Goal: Check status: Check status

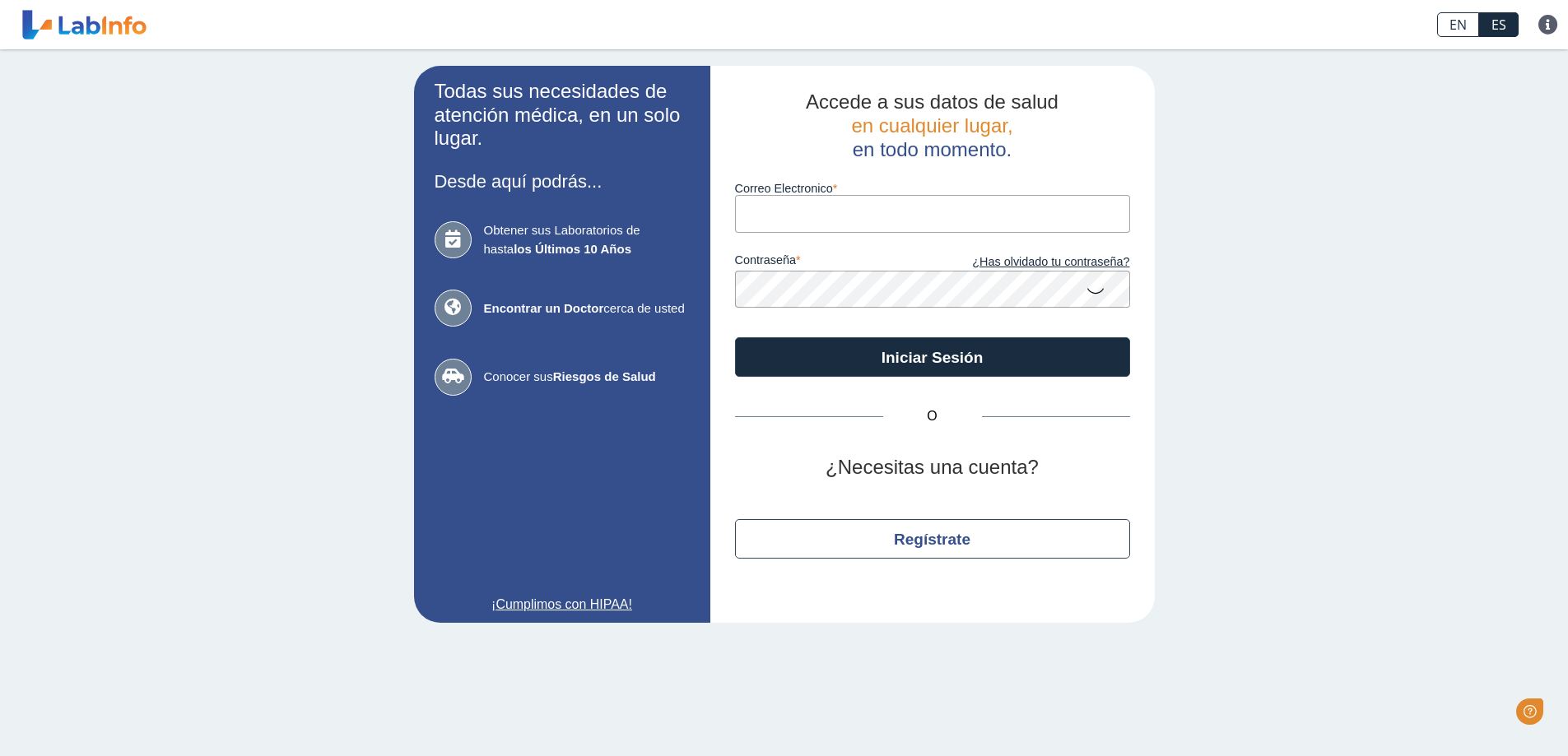
click at [781, 220] on input "Correo Electronico" at bounding box center [932, 214] width 395 height 37
type input "[EMAIL_ADDRESS][DOMAIN_NAME]"
click at [1088, 294] on icon at bounding box center [1095, 289] width 19 height 32
click at [1088, 294] on icon at bounding box center [1095, 288] width 19 height 30
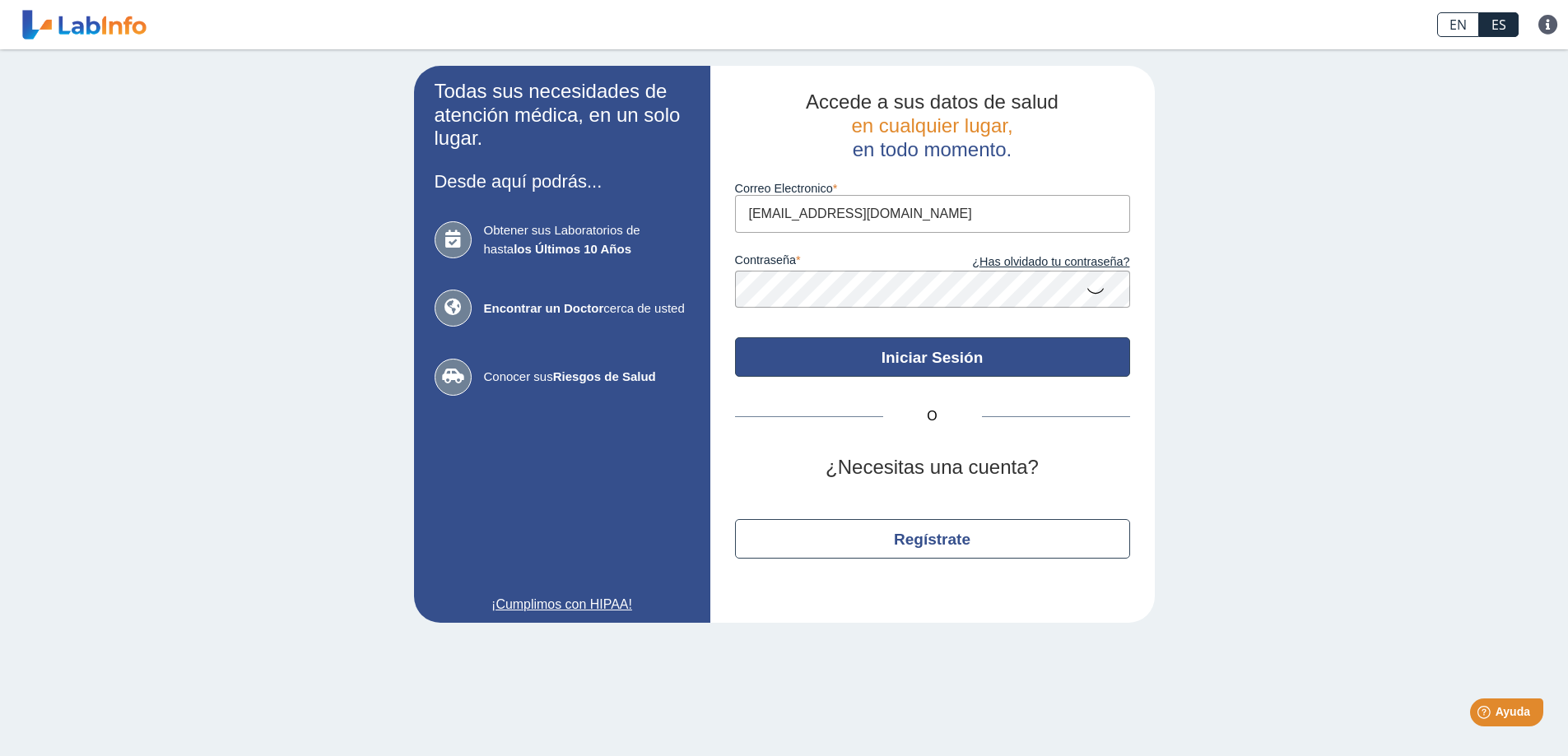
click at [985, 355] on button "Iniciar Sesión" at bounding box center [932, 357] width 395 height 40
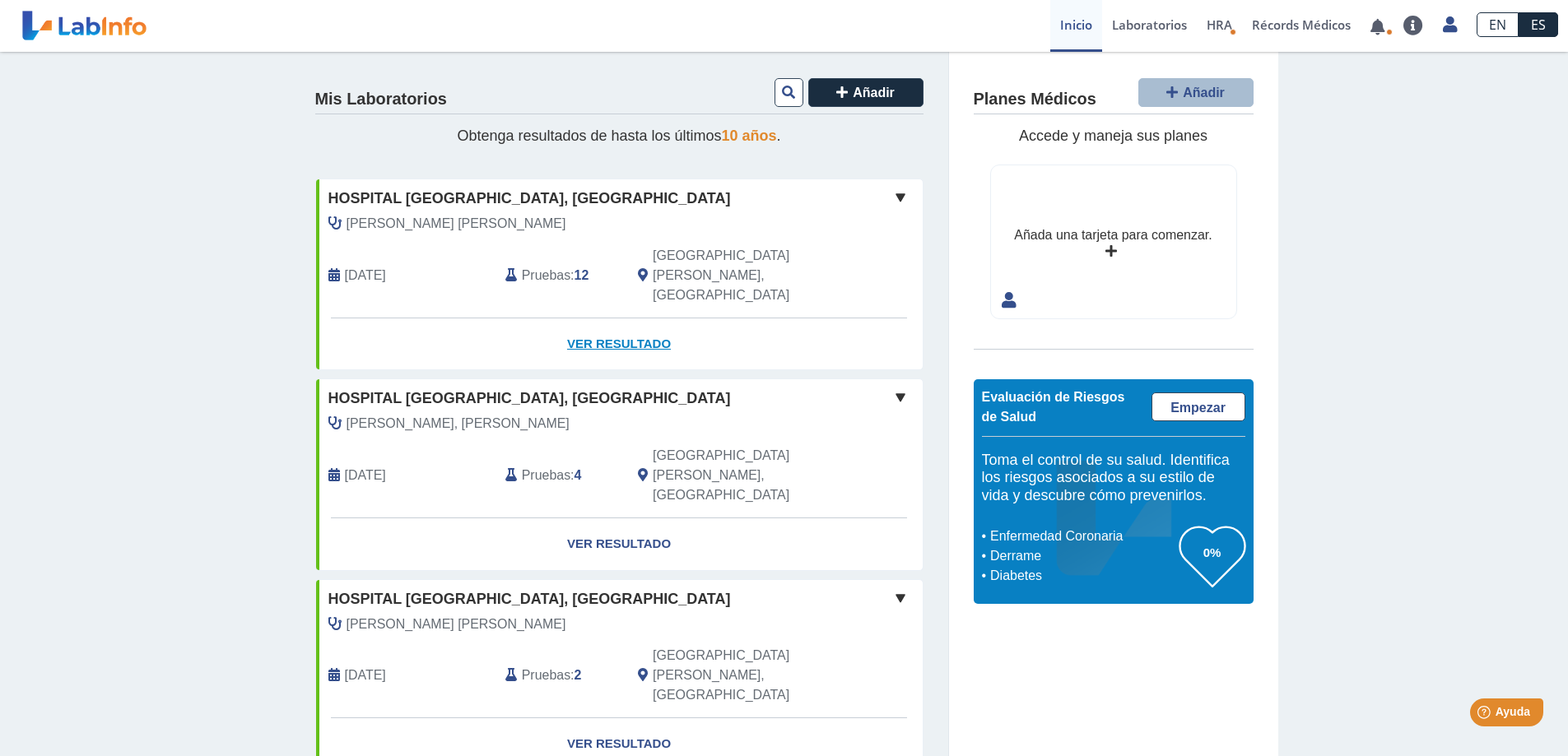
click at [609, 318] on link "Ver Resultado" at bounding box center [619, 344] width 606 height 52
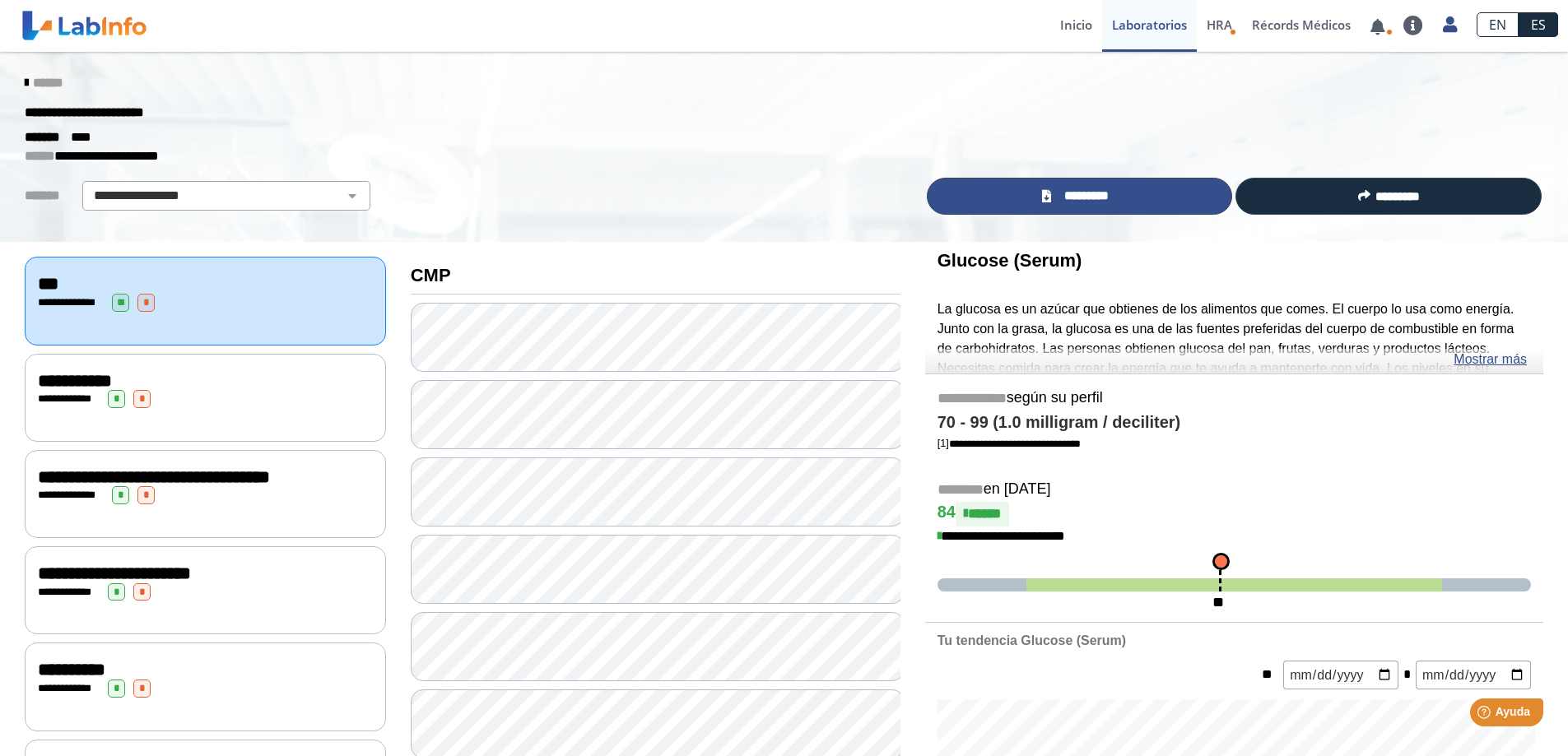
click at [1110, 188] on span "*********" at bounding box center [1086, 196] width 60 height 19
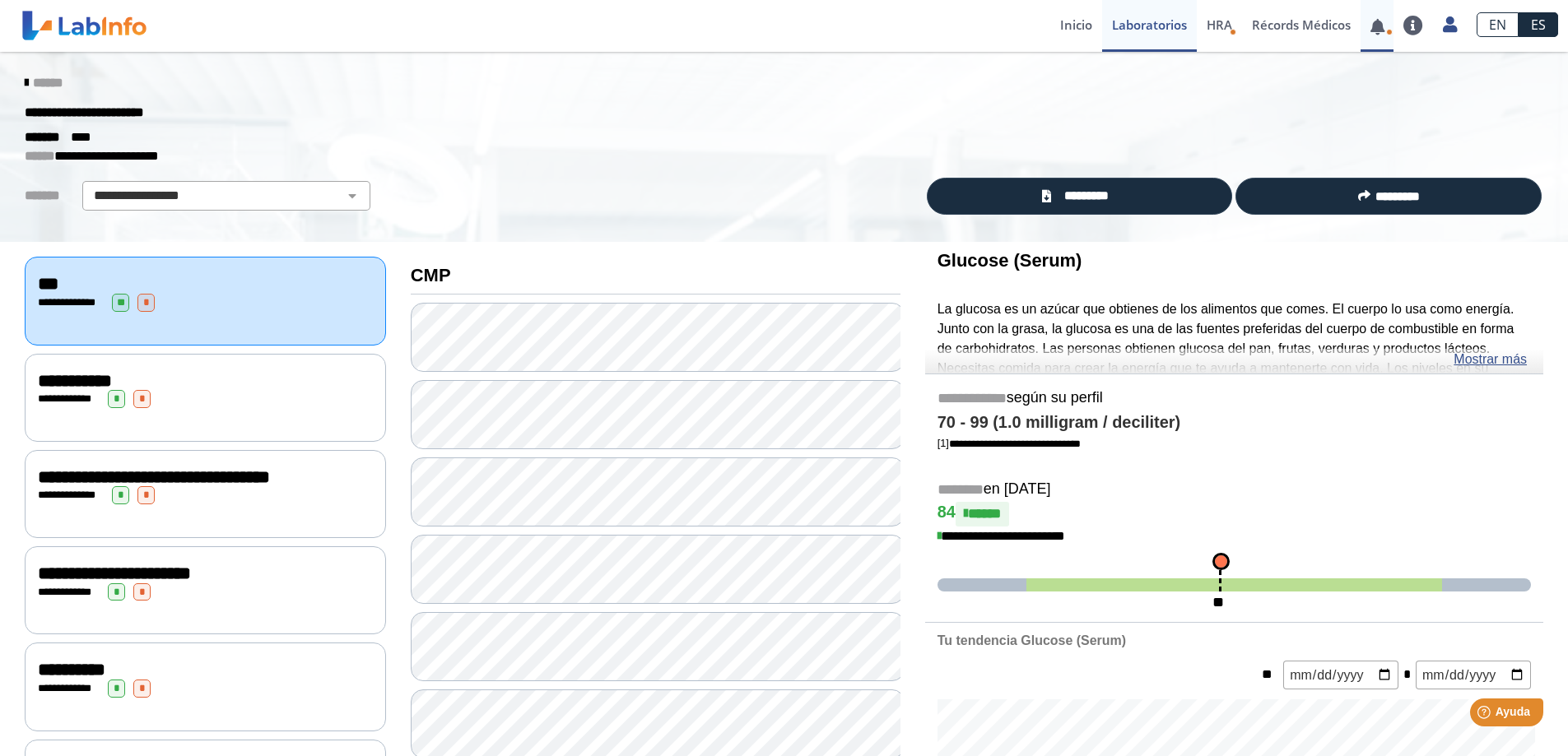
click at [1376, 24] on link at bounding box center [1376, 26] width 34 height 13
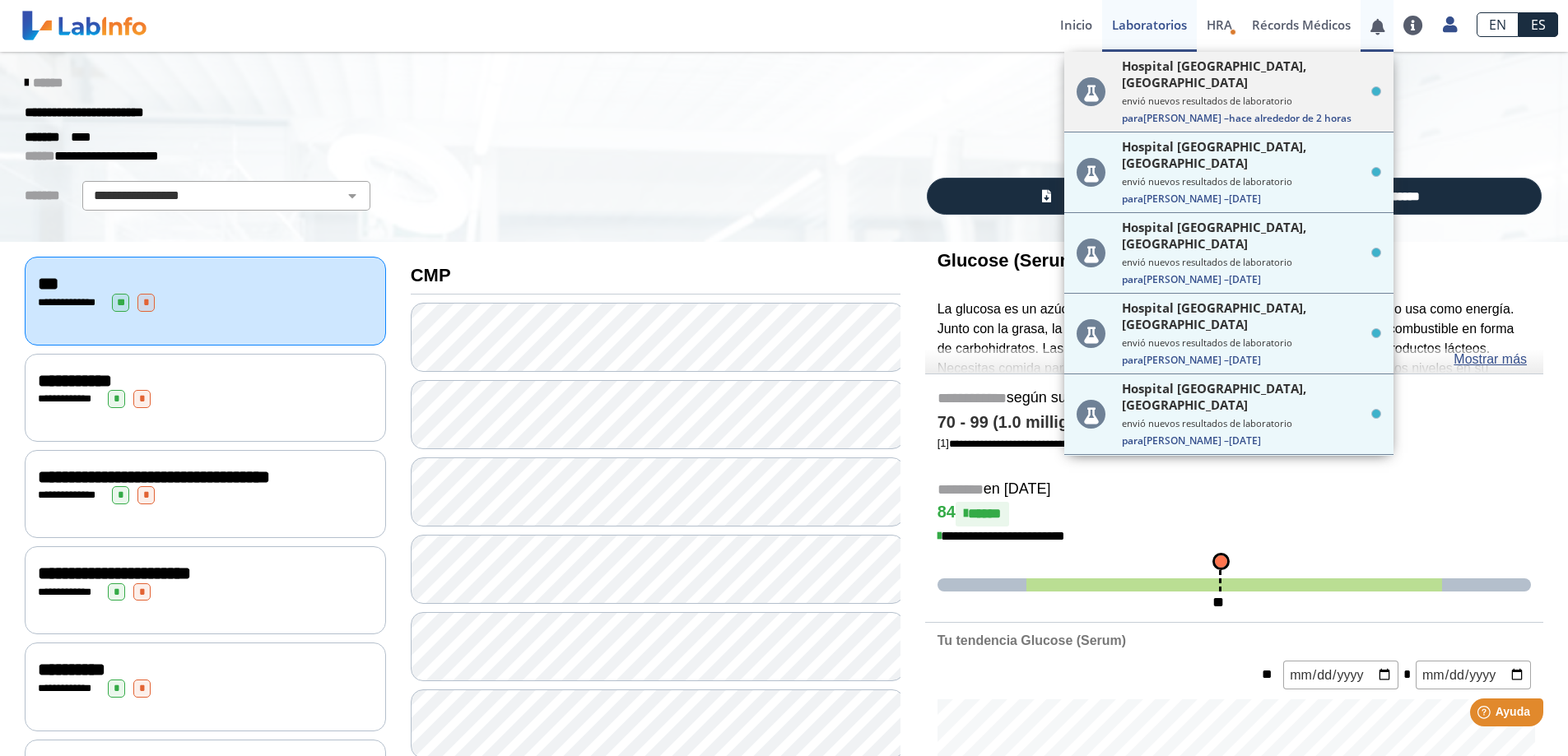
click at [1342, 95] on small "envió nuevos resultados de laboratorio" at bounding box center [1252, 101] width 259 height 13
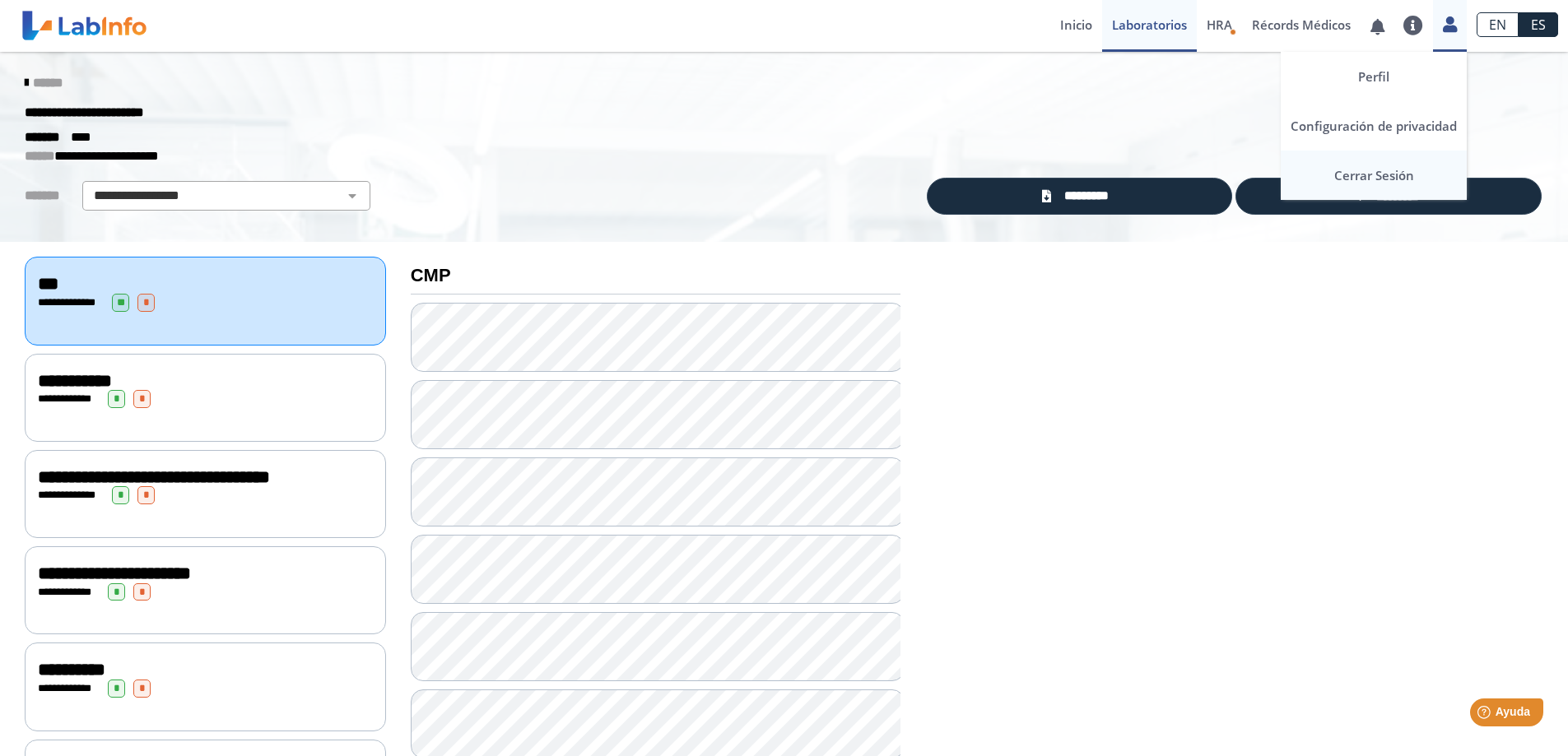
click at [1387, 172] on link "Cerrar Sesión" at bounding box center [1374, 175] width 186 height 49
